Goal: Task Accomplishment & Management: Manage account settings

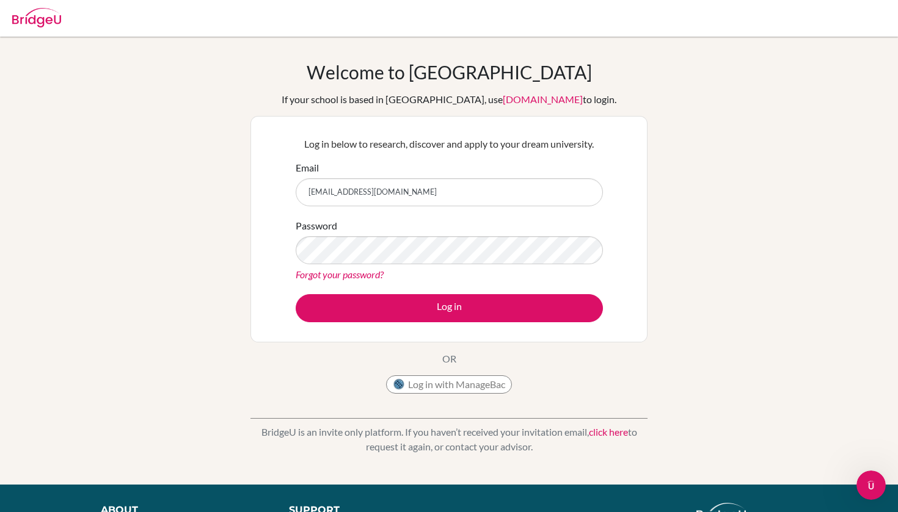
type input "Yuching.004194@aiadubai.com"
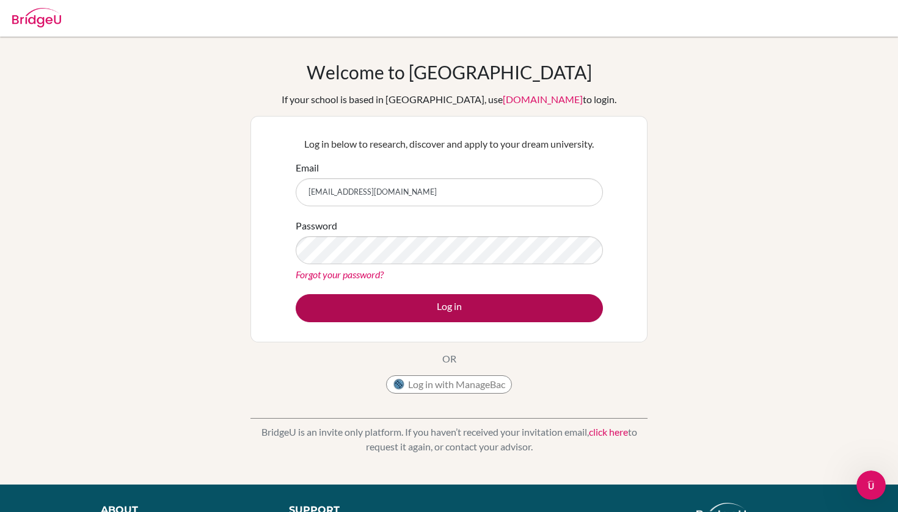
click at [420, 305] on button "Log in" at bounding box center [449, 308] width 307 height 28
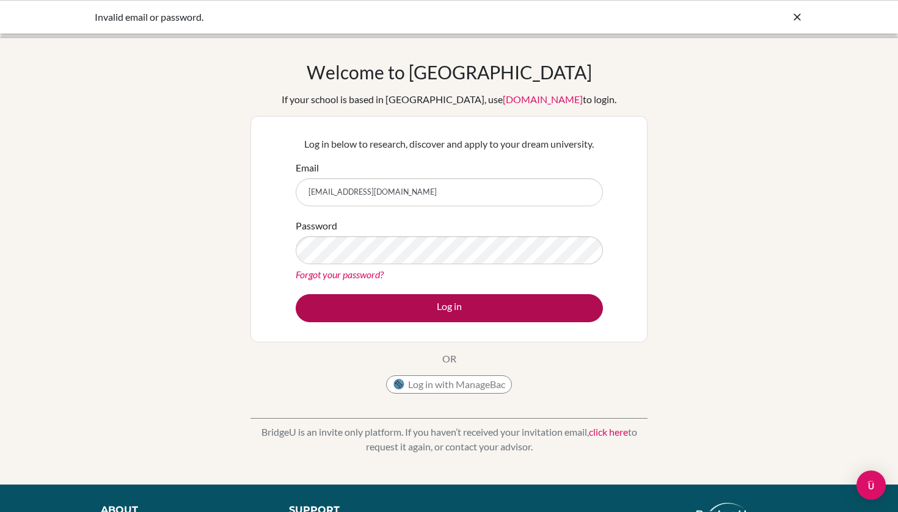
click at [420, 321] on button "Log in" at bounding box center [449, 308] width 307 height 28
click at [439, 315] on button "Log in" at bounding box center [449, 308] width 307 height 28
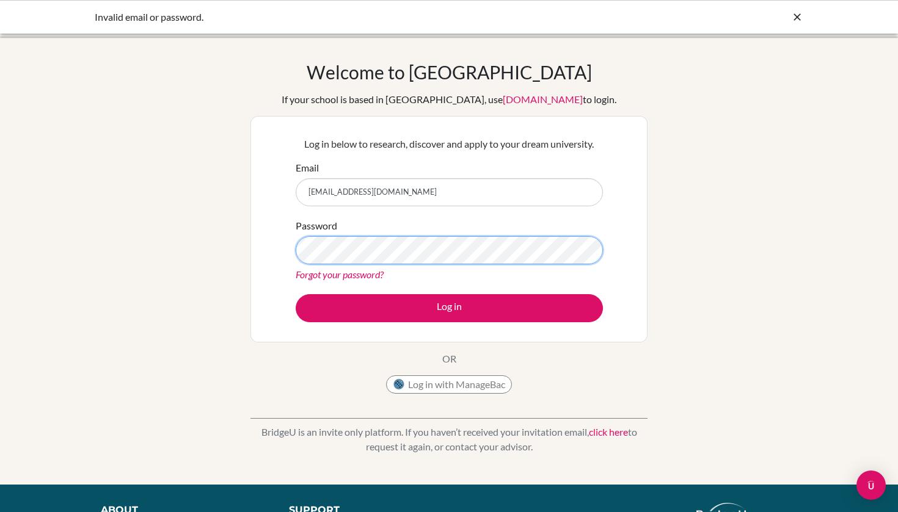
click at [449, 308] on button "Log in" at bounding box center [449, 308] width 307 height 28
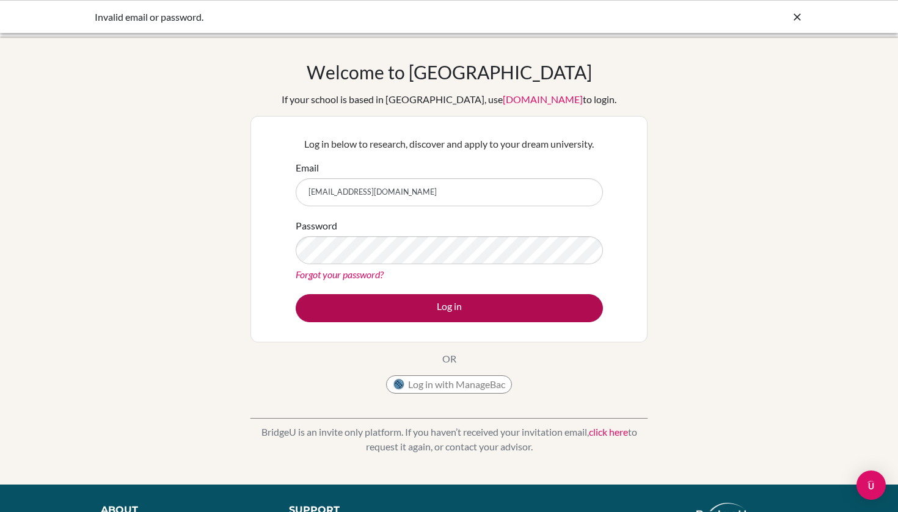
click at [443, 300] on button "Log in" at bounding box center [449, 308] width 307 height 28
click at [531, 304] on button "Log in" at bounding box center [449, 308] width 307 height 28
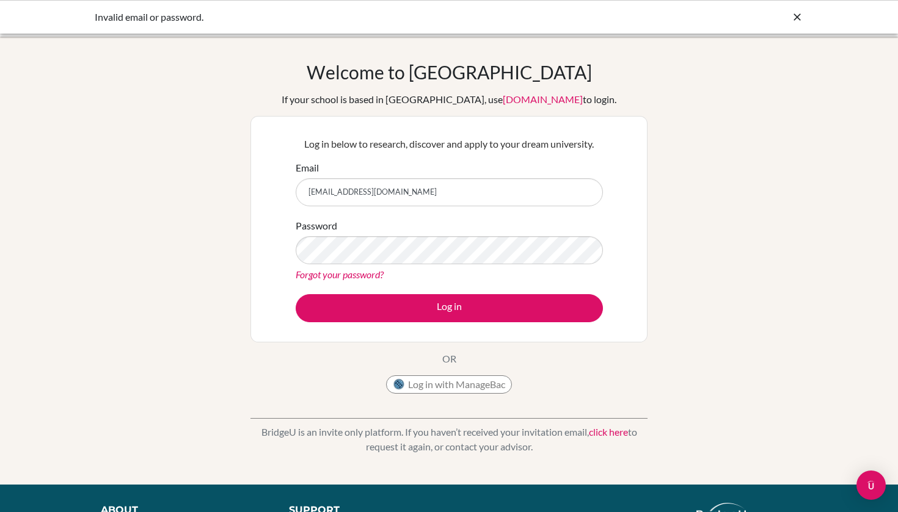
click at [793, 15] on icon at bounding box center [797, 17] width 12 height 12
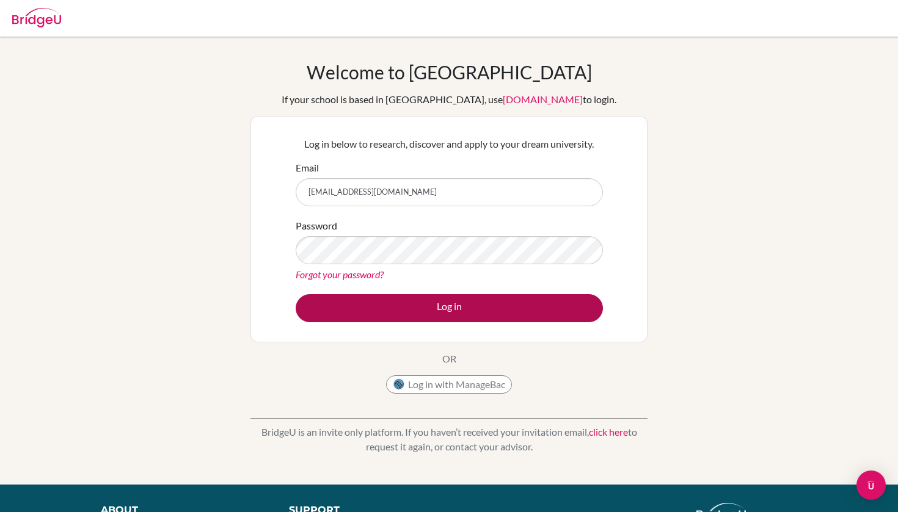
click at [394, 307] on button "Log in" at bounding box center [449, 308] width 307 height 28
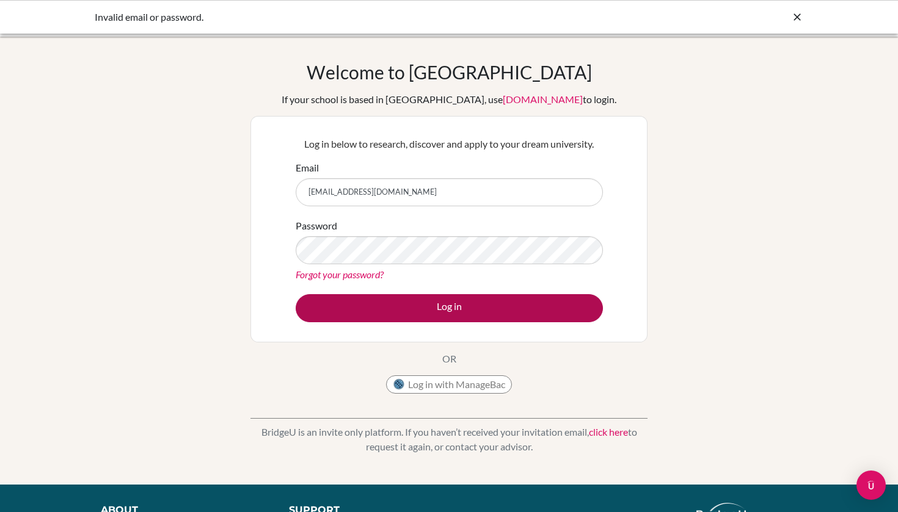
click at [594, 308] on button "Log in" at bounding box center [449, 308] width 307 height 28
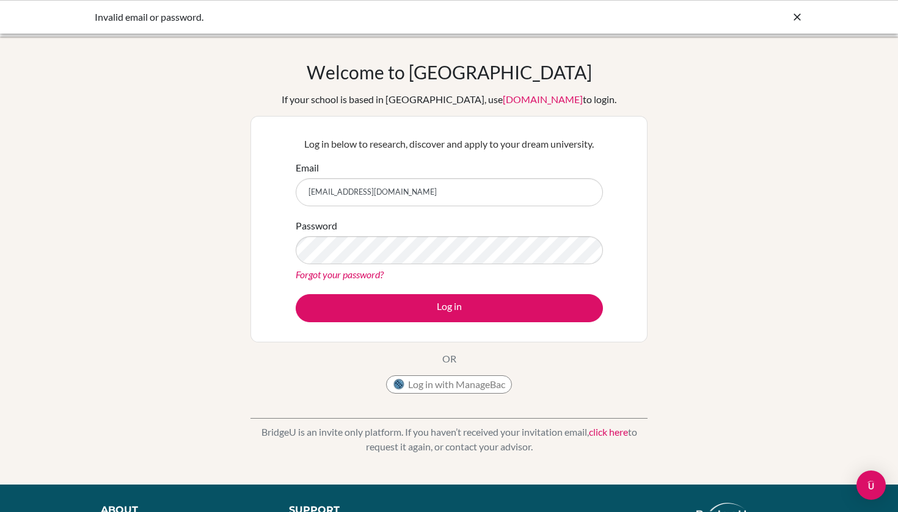
click at [449, 308] on button "Log in" at bounding box center [449, 308] width 307 height 28
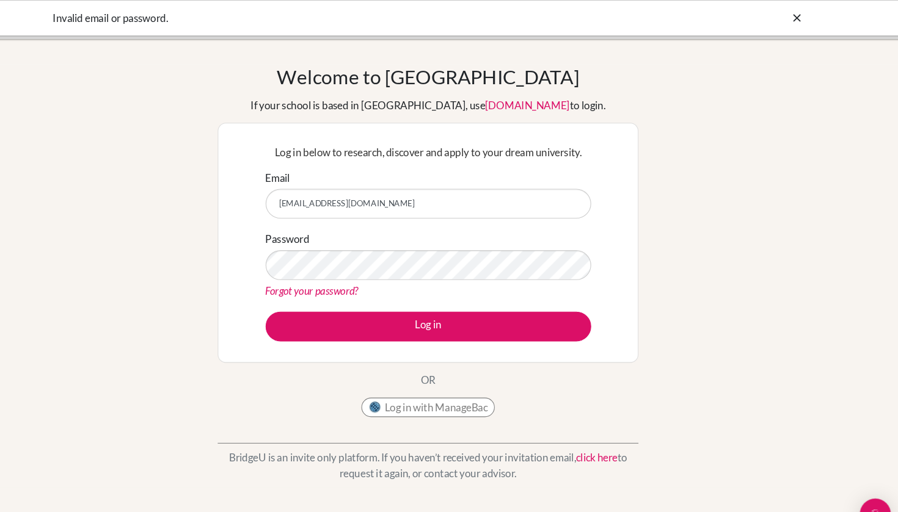
click at [387, 385] on button "Log in with ManageBac" at bounding box center [449, 385] width 126 height 18
click at [791, 16] on icon at bounding box center [797, 17] width 12 height 12
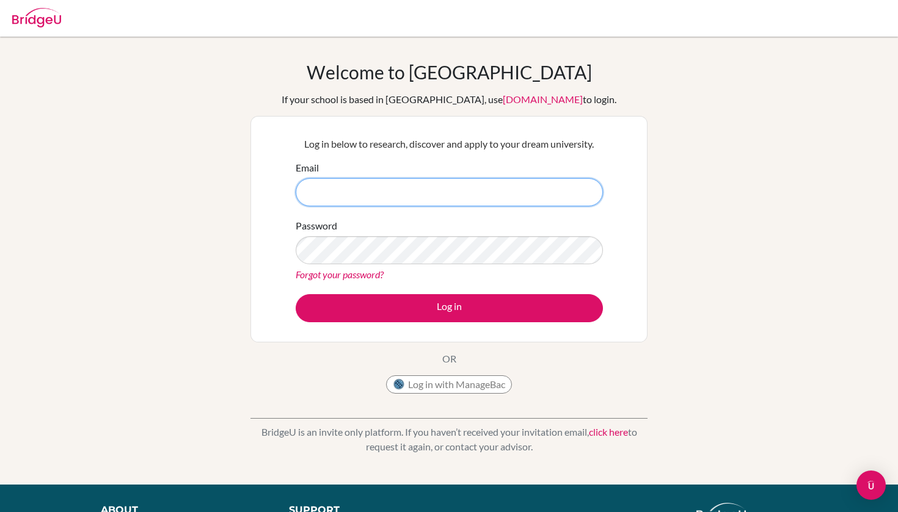
type input "Yuching.004194@aiadubai.com"
click at [242, 217] on div "Welcome to BridgeU If your school is based in China, use app.bridge-u.com.cn to…" at bounding box center [449, 260] width 898 height 399
click at [338, 271] on link "Forgot your password?" at bounding box center [340, 275] width 88 height 12
click at [330, 273] on link "Forgot your password?" at bounding box center [340, 275] width 88 height 12
drag, startPoint x: 535, startPoint y: 23, endPoint x: 332, endPoint y: 272, distance: 321.6
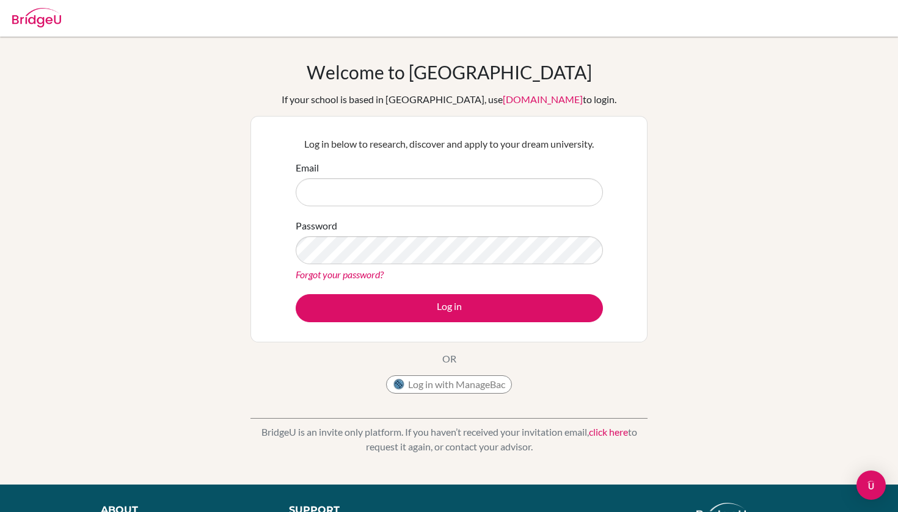
click at [330, 272] on link "Forgot your password?" at bounding box center [340, 275] width 88 height 12
click at [332, 272] on link "Forgot your password?" at bounding box center [340, 275] width 88 height 12
click at [360, 277] on link "Forgot your password?" at bounding box center [340, 275] width 88 height 12
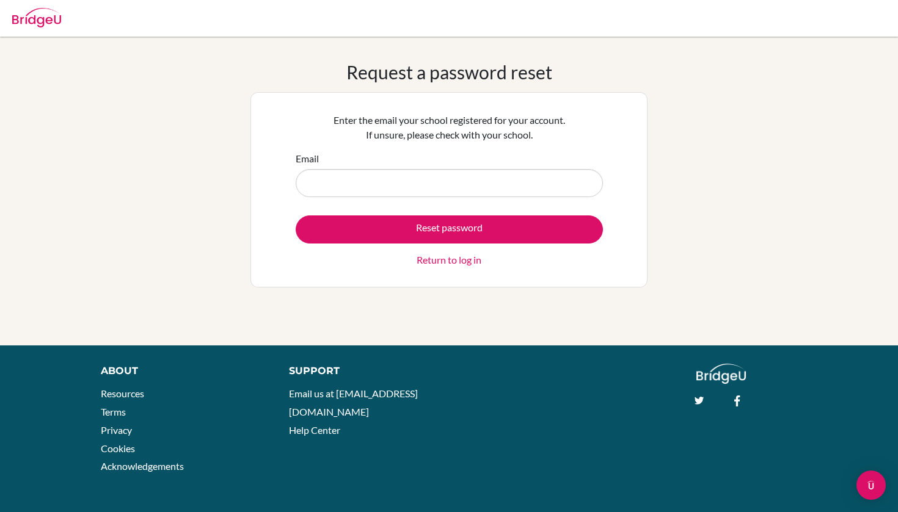
click at [341, 184] on input "Email" at bounding box center [449, 183] width 307 height 28
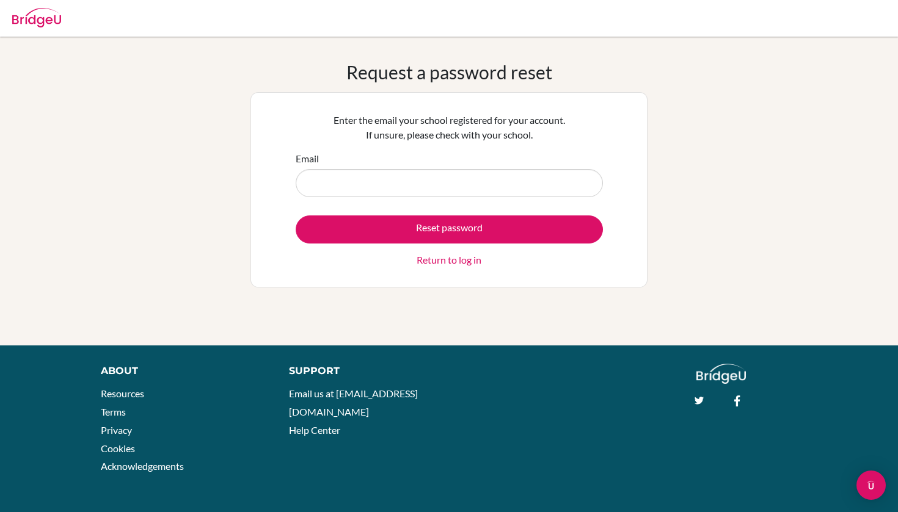
click at [341, 184] on input "Email" at bounding box center [449, 183] width 307 height 28
click at [341, 187] on input "Email" at bounding box center [449, 183] width 307 height 28
click at [341, 192] on input "Email" at bounding box center [449, 183] width 307 height 28
click at [441, 263] on link "Return to log in" at bounding box center [448, 260] width 65 height 15
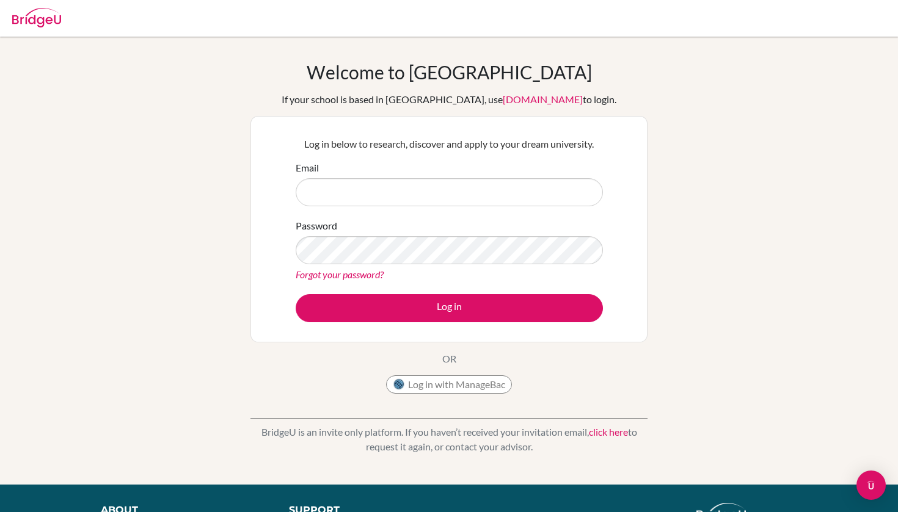
click at [378, 276] on link "Forgot your password?" at bounding box center [340, 275] width 88 height 12
type input "[EMAIL_ADDRESS][DOMAIN_NAME]"
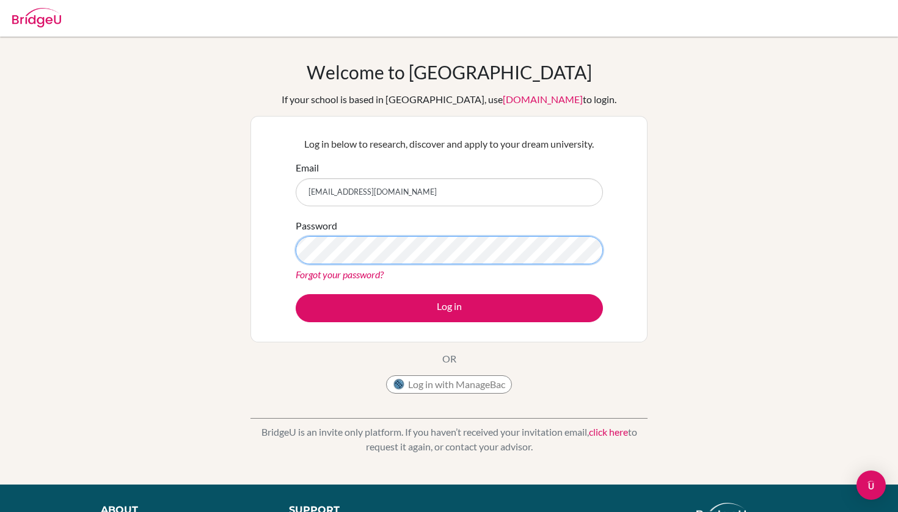
click at [449, 308] on button "Log in" at bounding box center [449, 308] width 307 height 28
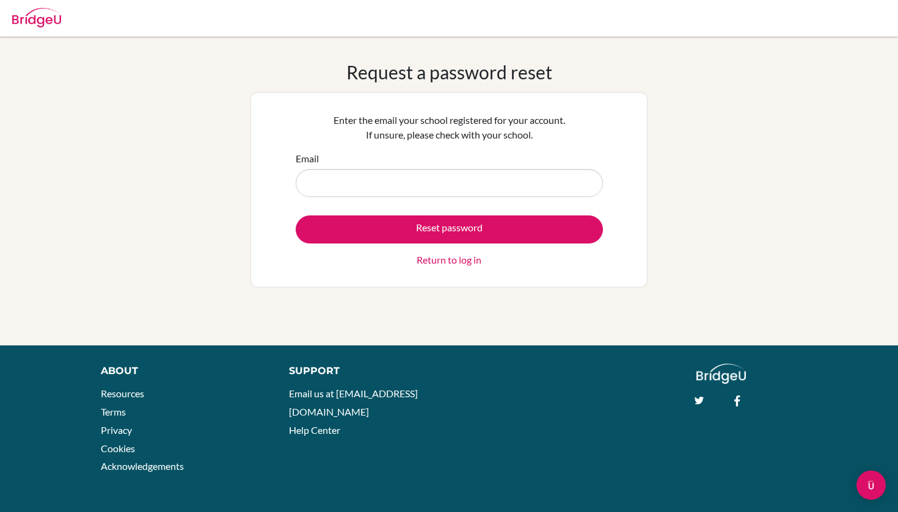
click at [316, 180] on input "Email" at bounding box center [449, 183] width 307 height 28
click at [404, 194] on input "Email" at bounding box center [449, 183] width 307 height 28
click at [335, 171] on input "Email" at bounding box center [449, 183] width 307 height 28
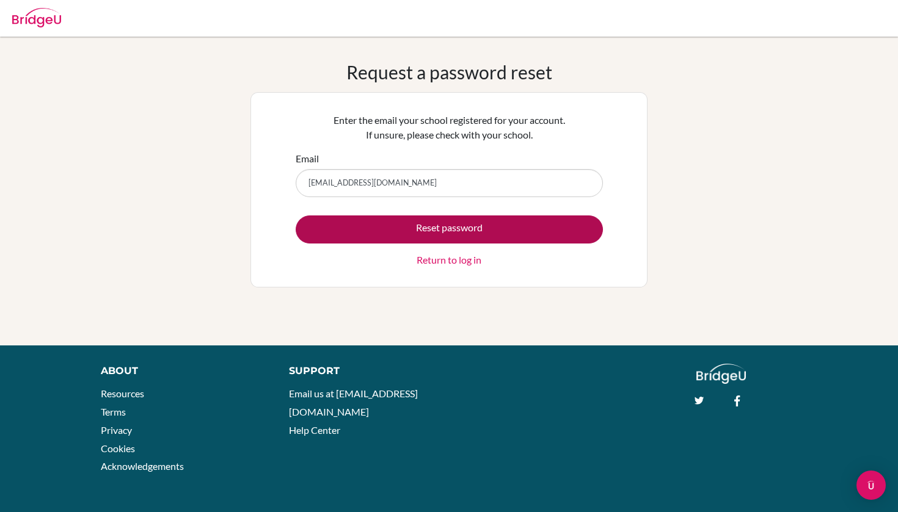
click at [404, 236] on button "Reset password" at bounding box center [449, 230] width 307 height 28
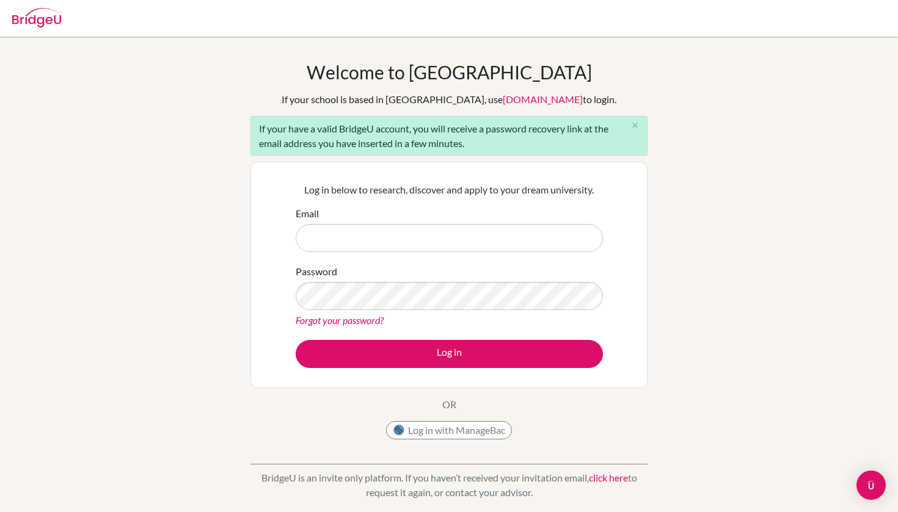
click at [365, 322] on link "Forgot your password?" at bounding box center [340, 320] width 88 height 12
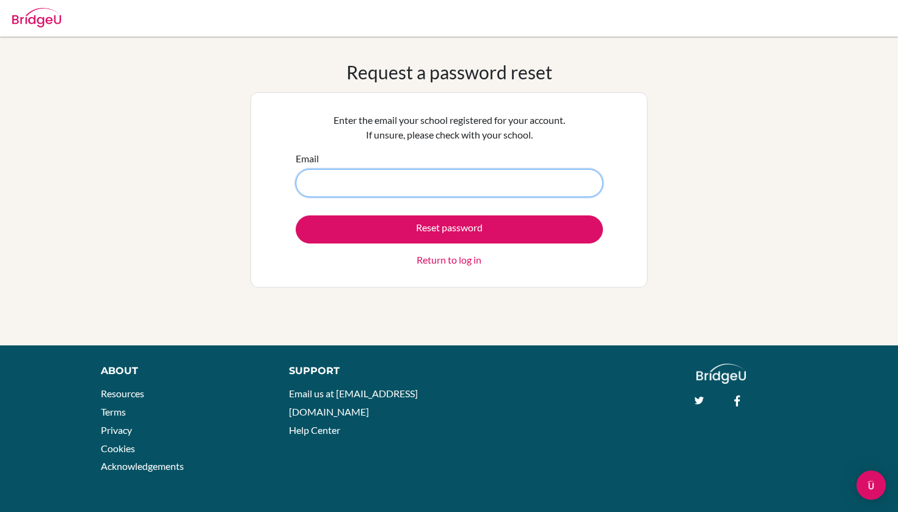
click at [393, 189] on input "Email" at bounding box center [449, 183] width 307 height 28
type input "y"
type input "[EMAIL_ADDRESS][DOMAIN_NAME]"
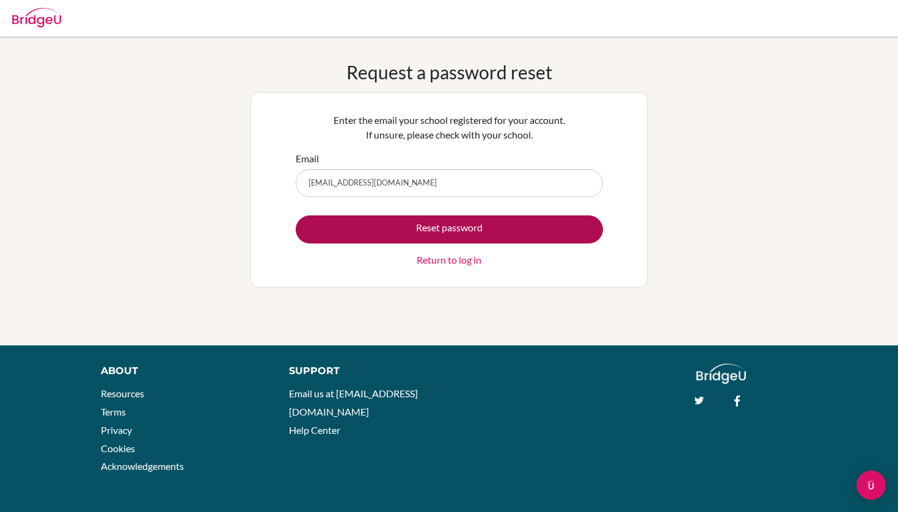
click at [400, 236] on button "Reset password" at bounding box center [449, 230] width 307 height 28
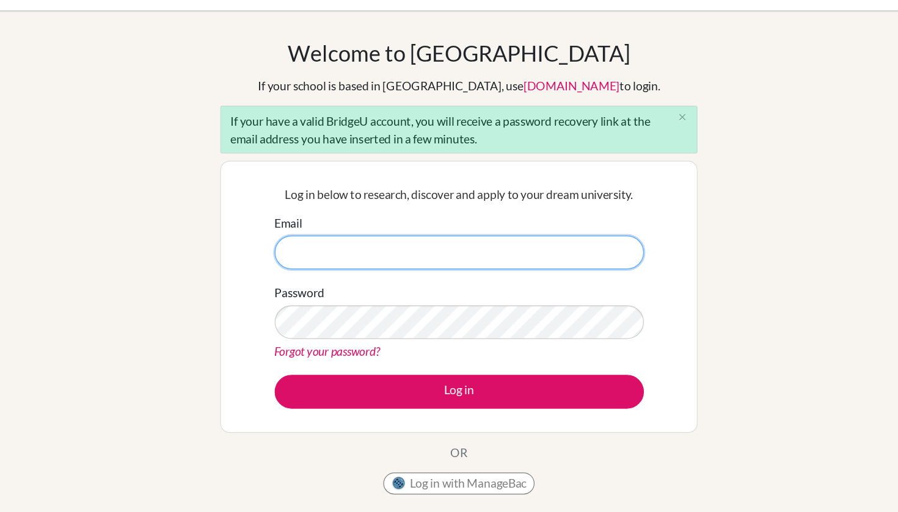
type input "[EMAIL_ADDRESS][DOMAIN_NAME]"
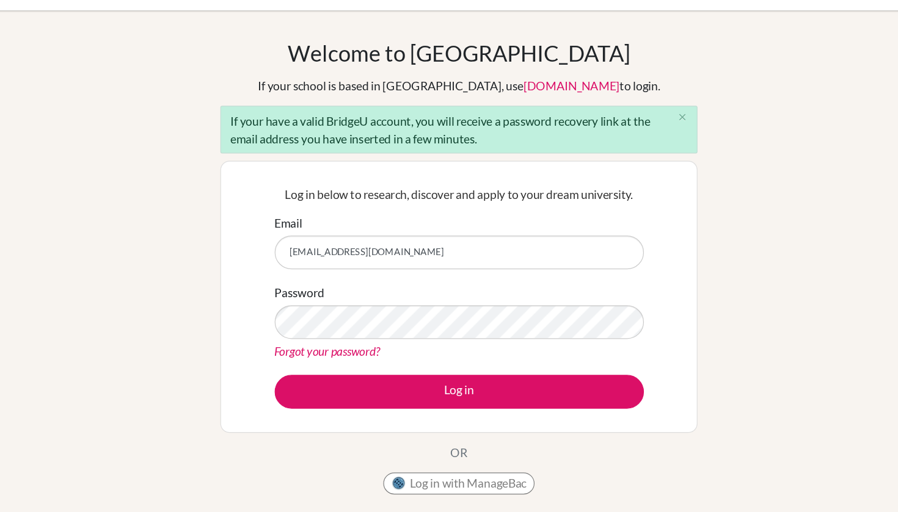
click at [296, 314] on link "Forgot your password?" at bounding box center [340, 320] width 88 height 12
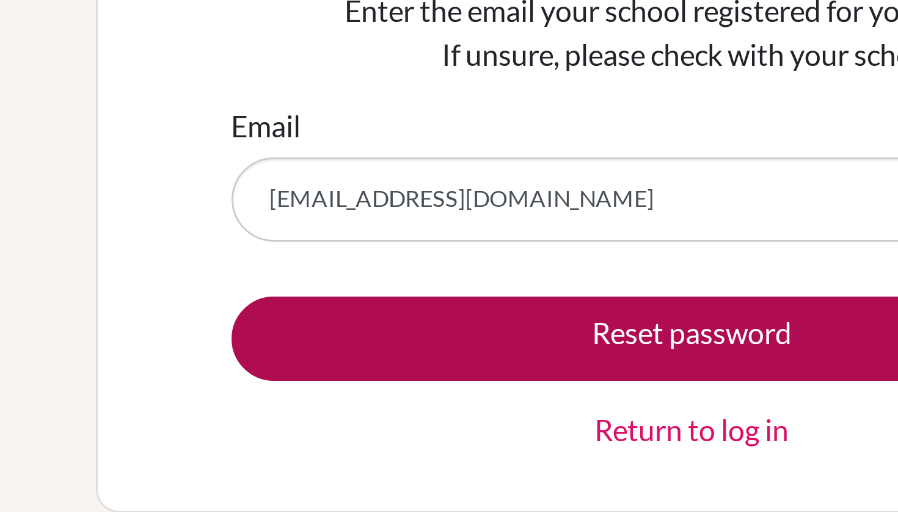
type input "yuching.004194@aiadubai.com"
click at [296, 216] on button "Reset password" at bounding box center [449, 230] width 307 height 28
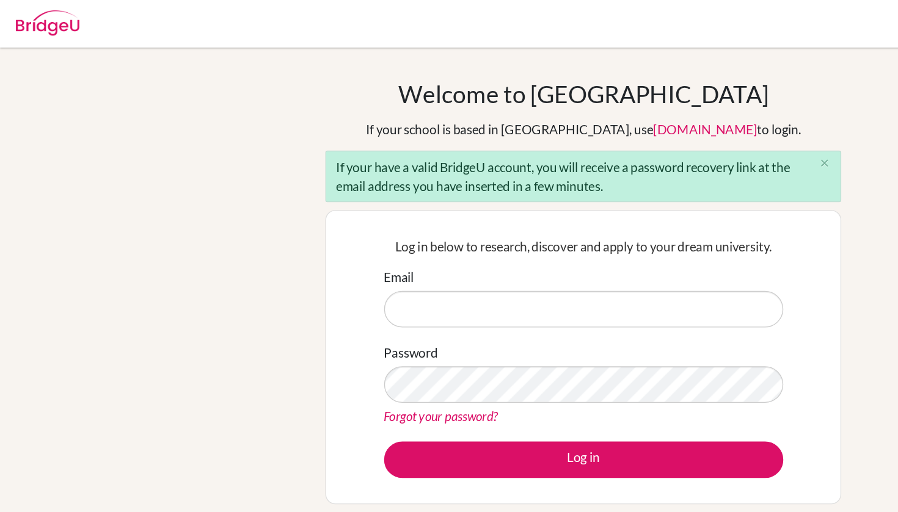
click at [326, 324] on link "Forgot your password?" at bounding box center [340, 320] width 88 height 12
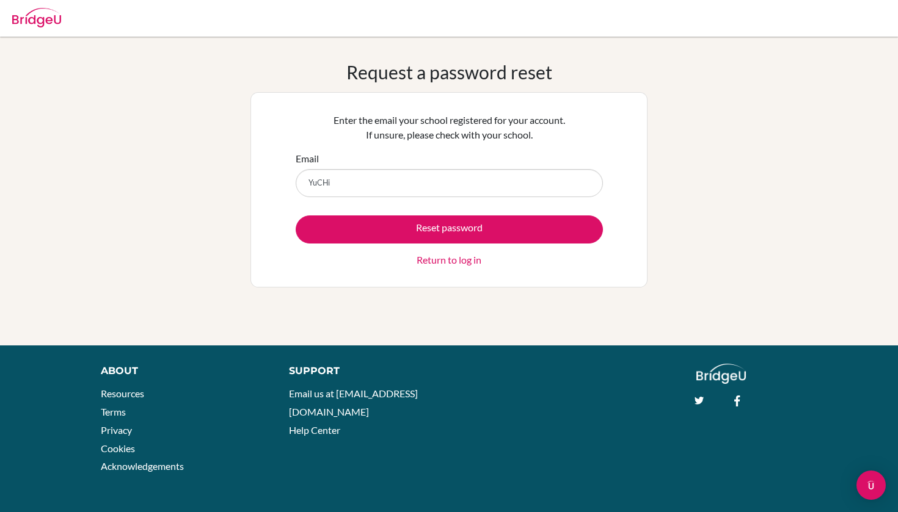
type input "YuCH"
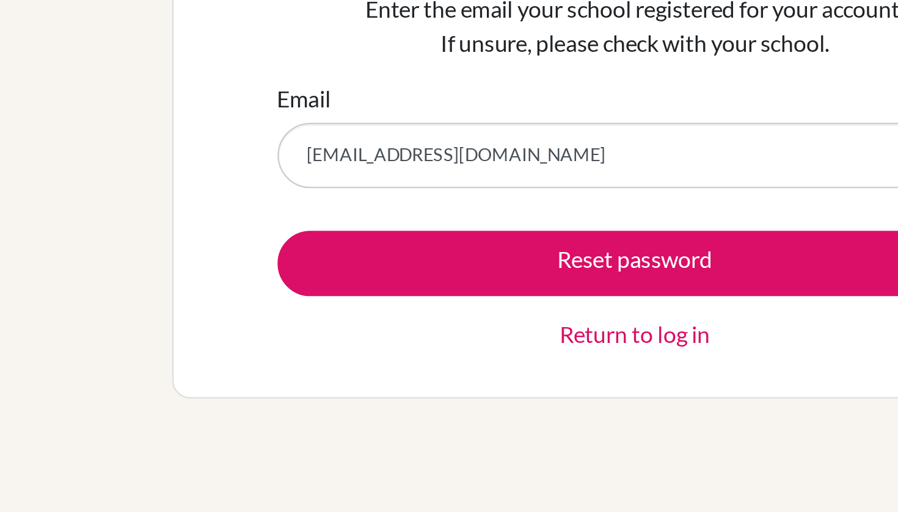
click at [296, 169] on input "[EMAIL_ADDRESS][DOMAIN_NAME]" at bounding box center [449, 183] width 307 height 28
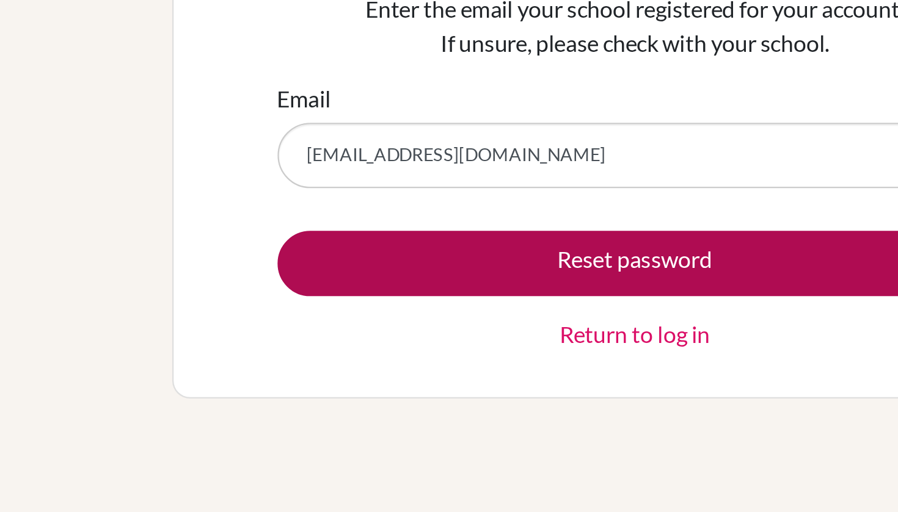
type input "[EMAIL_ADDRESS][DOMAIN_NAME]"
click at [296, 216] on button "Reset password" at bounding box center [449, 230] width 307 height 28
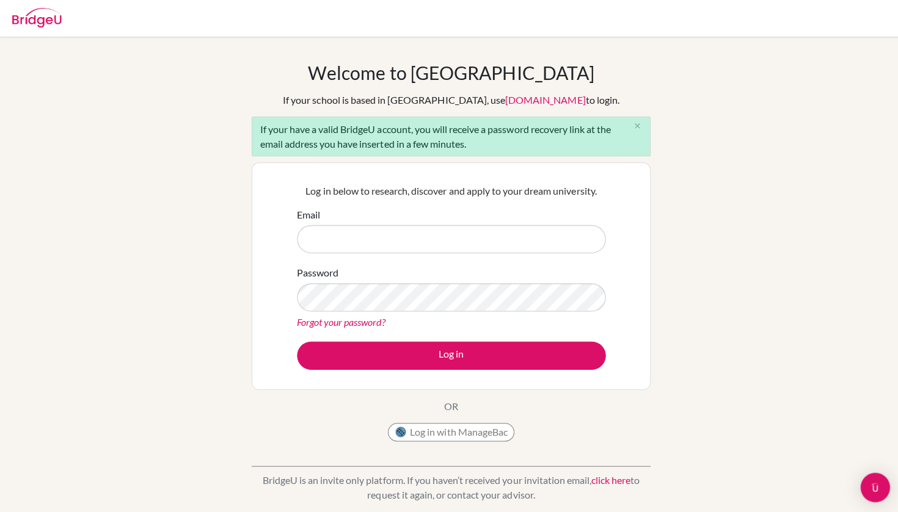
click at [372, 318] on link "Forgot your password?" at bounding box center [340, 320] width 88 height 12
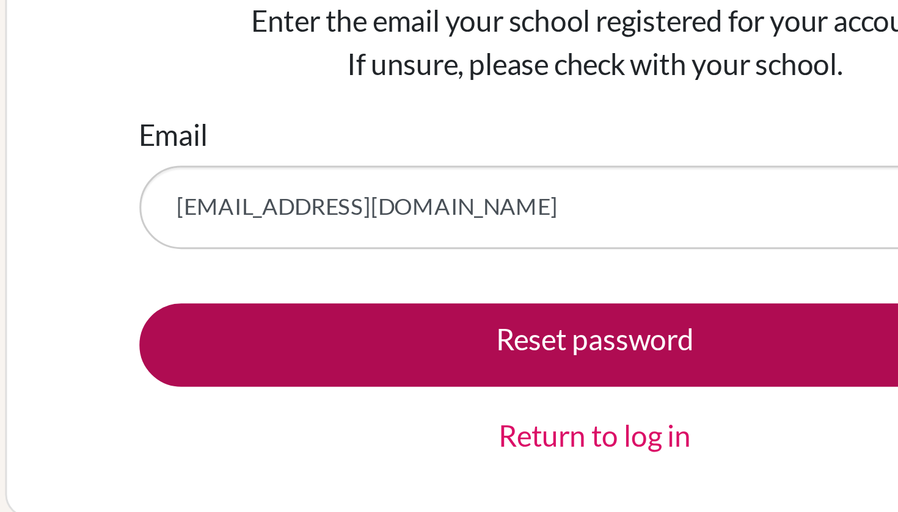
type input "YuChing.004194@aiadubai.com"
click at [296, 216] on button "Reset password" at bounding box center [449, 230] width 307 height 28
